Goal: Transaction & Acquisition: Purchase product/service

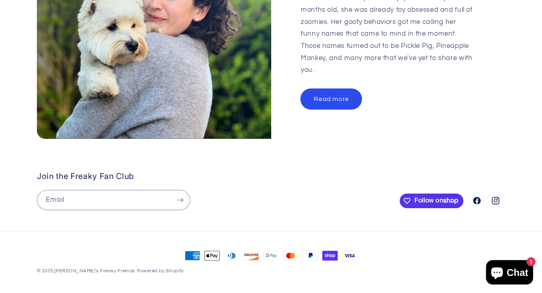
click at [355, 89] on link "Read more" at bounding box center [331, 99] width 61 height 20
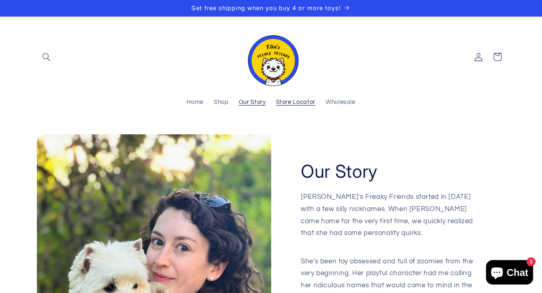
click at [293, 98] on span "Store Locator" at bounding box center [295, 102] width 39 height 8
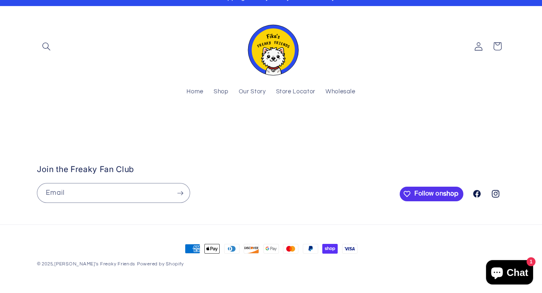
scroll to position [43, 0]
click at [74, 125] on stockist-store-locator at bounding box center [271, 125] width 542 height 0
click at [36, 125] on stockist-store-locator at bounding box center [271, 125] width 542 height 0
drag, startPoint x: 463, startPoint y: 164, endPoint x: 371, endPoint y: 226, distance: 111.3
click at [371, 125] on stockist-store-locator at bounding box center [271, 125] width 542 height 0
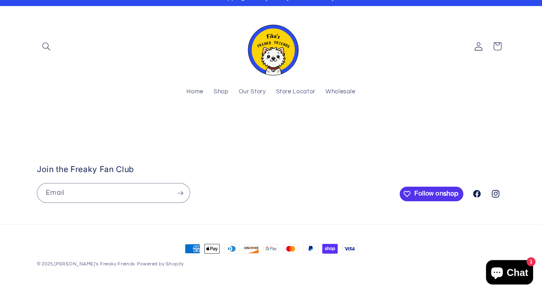
drag, startPoint x: 499, startPoint y: 214, endPoint x: 458, endPoint y: 192, distance: 47.3
click at [458, 125] on stockist-store-locator at bounding box center [271, 125] width 542 height 0
drag, startPoint x: 394, startPoint y: 132, endPoint x: 377, endPoint y: 259, distance: 128.3
click at [377, 125] on stockist-store-locator at bounding box center [271, 125] width 542 height 0
drag, startPoint x: 379, startPoint y: 156, endPoint x: 477, endPoint y: 217, distance: 115.0
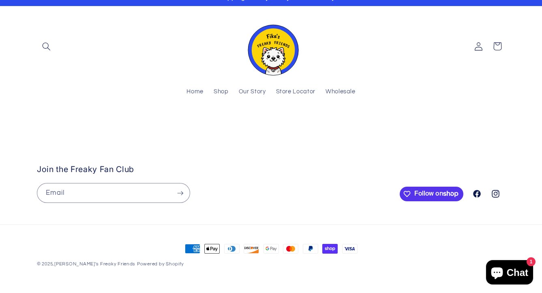
click at [477, 125] on stockist-store-locator at bounding box center [271, 125] width 542 height 0
click at [223, 88] on span "Shop" at bounding box center [221, 92] width 15 height 8
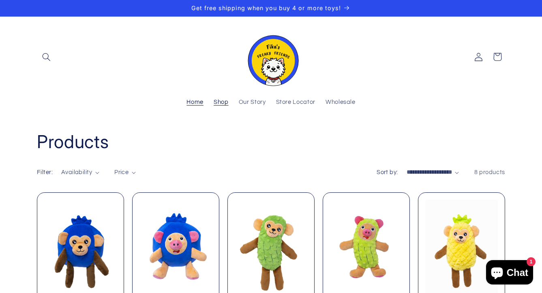
click at [192, 104] on span "Home" at bounding box center [194, 102] width 17 height 8
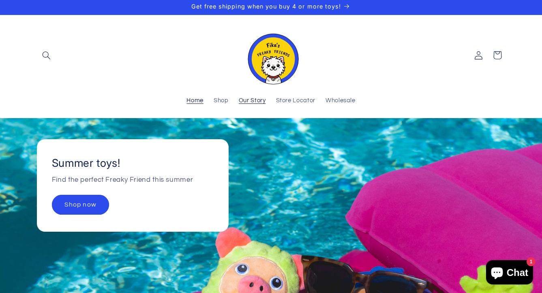
click at [263, 103] on span "Our Story" at bounding box center [252, 101] width 27 height 8
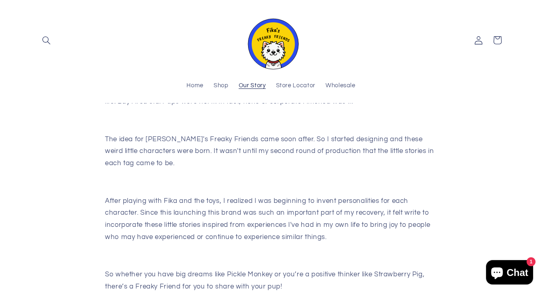
scroll to position [109, 0]
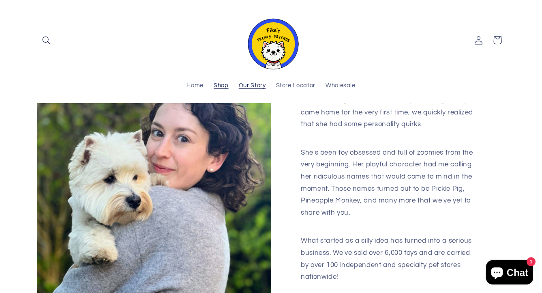
click at [220, 88] on span "Shop" at bounding box center [221, 86] width 15 height 8
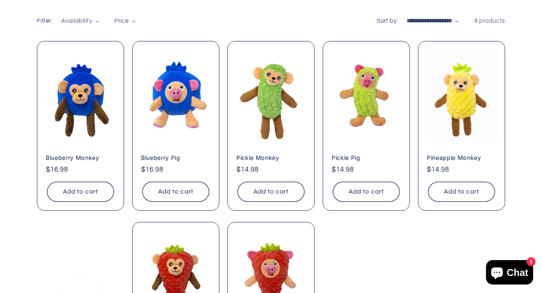
scroll to position [157, 0]
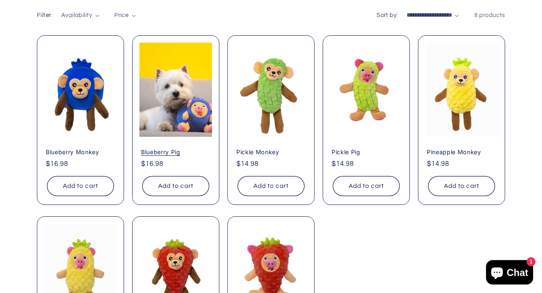
click at [167, 151] on link "Blueberry Pig" at bounding box center [175, 151] width 69 height 7
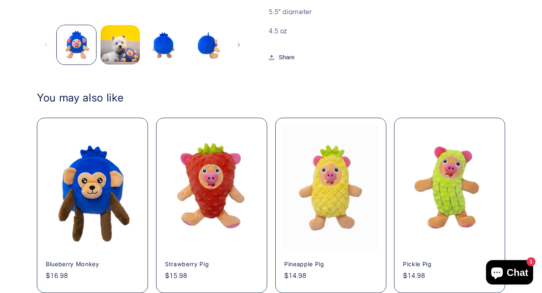
scroll to position [481, 0]
